Goal: Find specific page/section: Find specific page/section

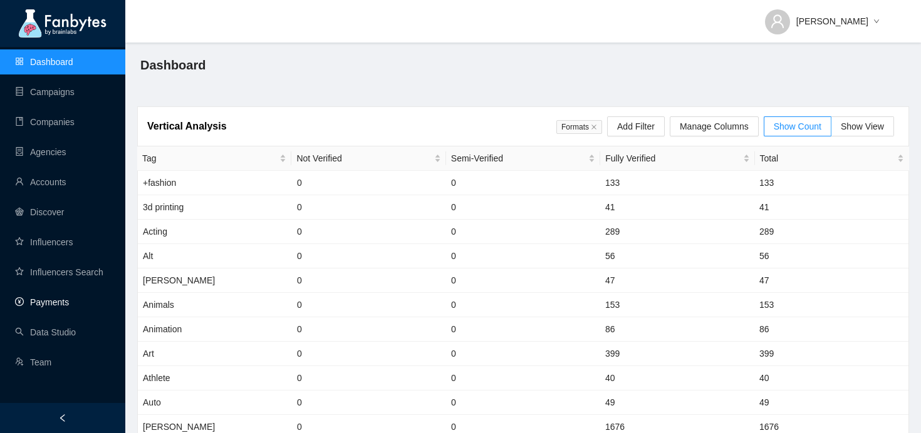
click at [69, 301] on link "Payments" at bounding box center [42, 303] width 54 height 10
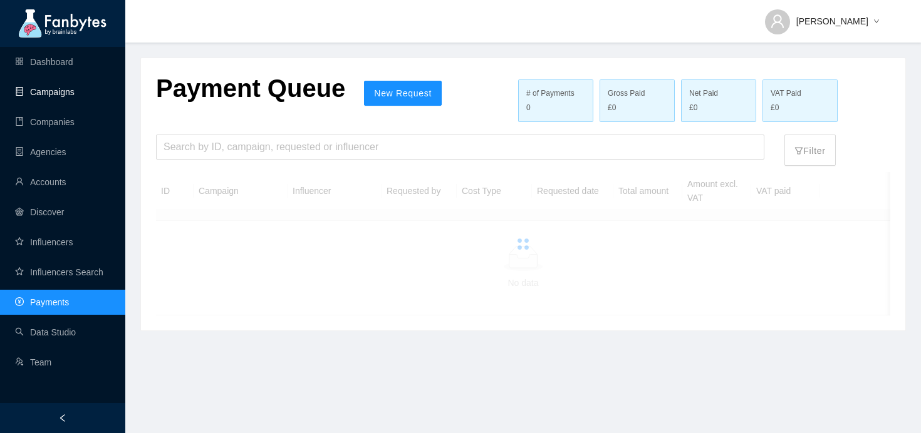
click at [49, 87] on link "Campaigns" at bounding box center [45, 92] width 60 height 10
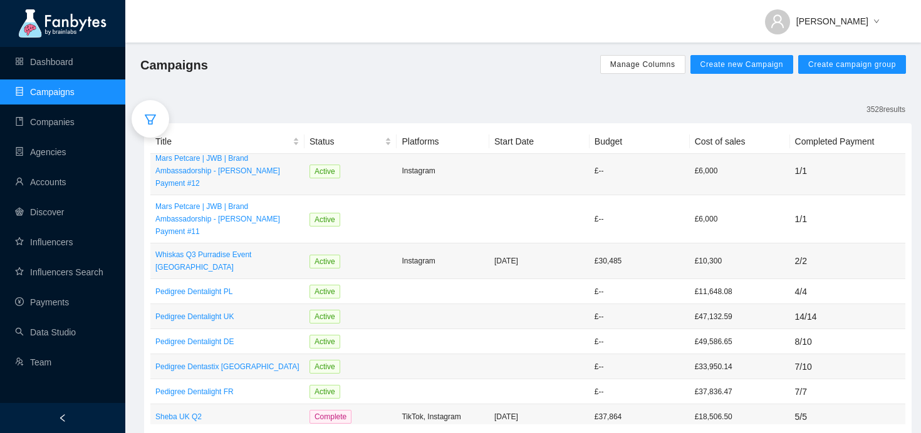
scroll to position [220, 0]
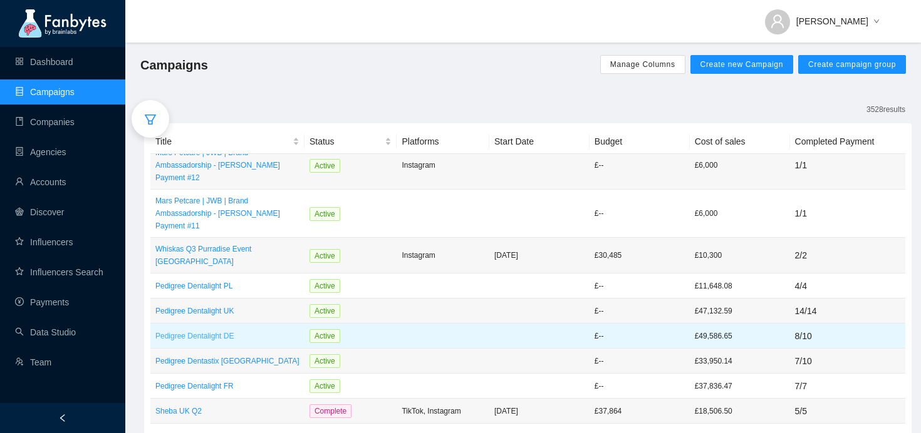
click at [218, 330] on p "Pedigree Dentalight DE" at bounding box center [227, 336] width 144 height 13
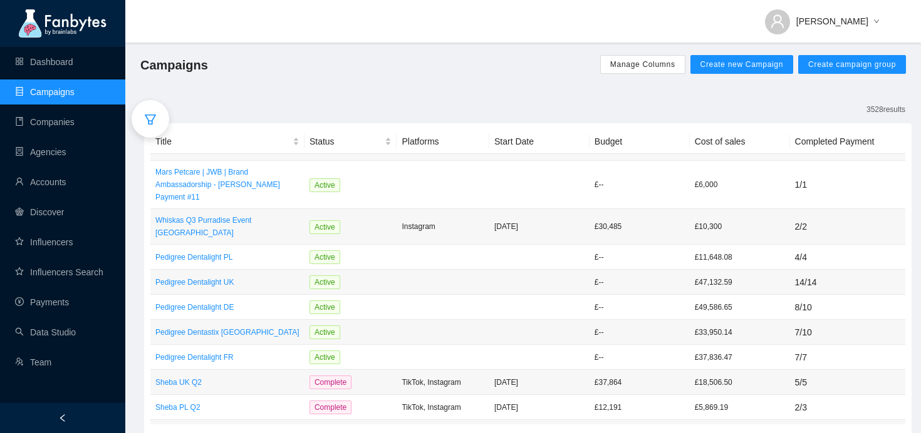
scroll to position [250, 0]
click at [253, 350] on p "Pedigree Dentalight FR" at bounding box center [227, 356] width 144 height 13
